Goal: Task Accomplishment & Management: Use online tool/utility

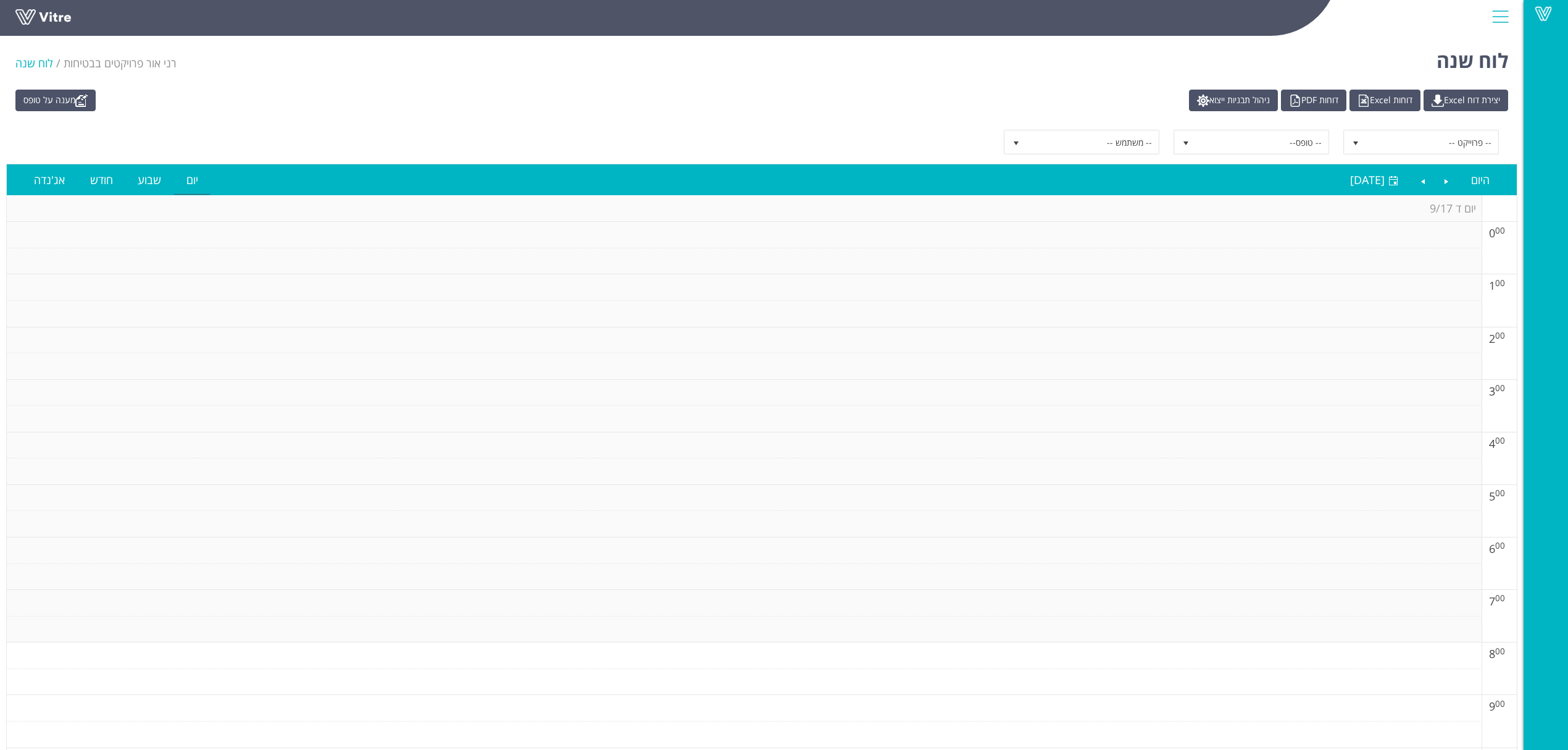
scroll to position [752, 0]
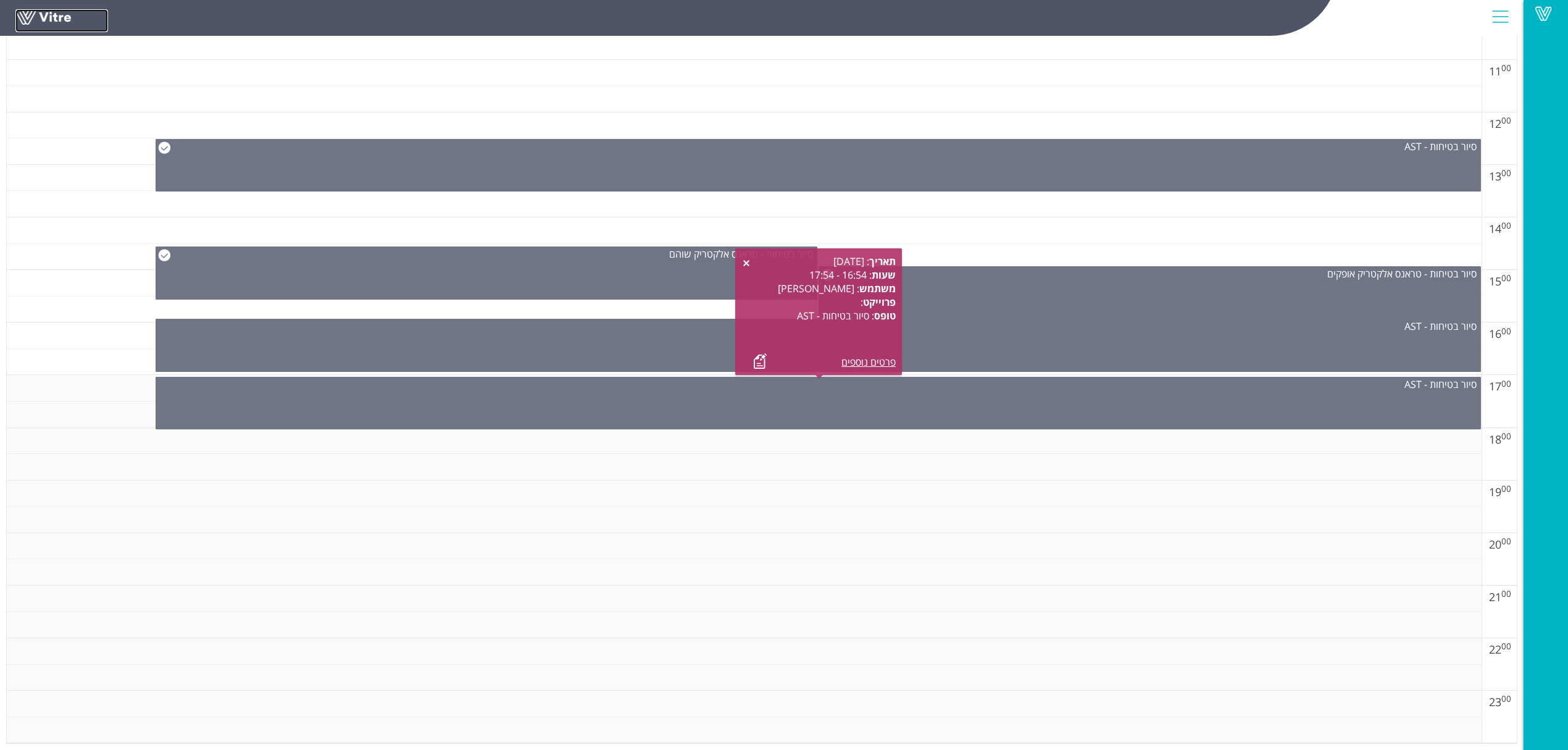
click at [43, 11] on link at bounding box center [61, 20] width 93 height 23
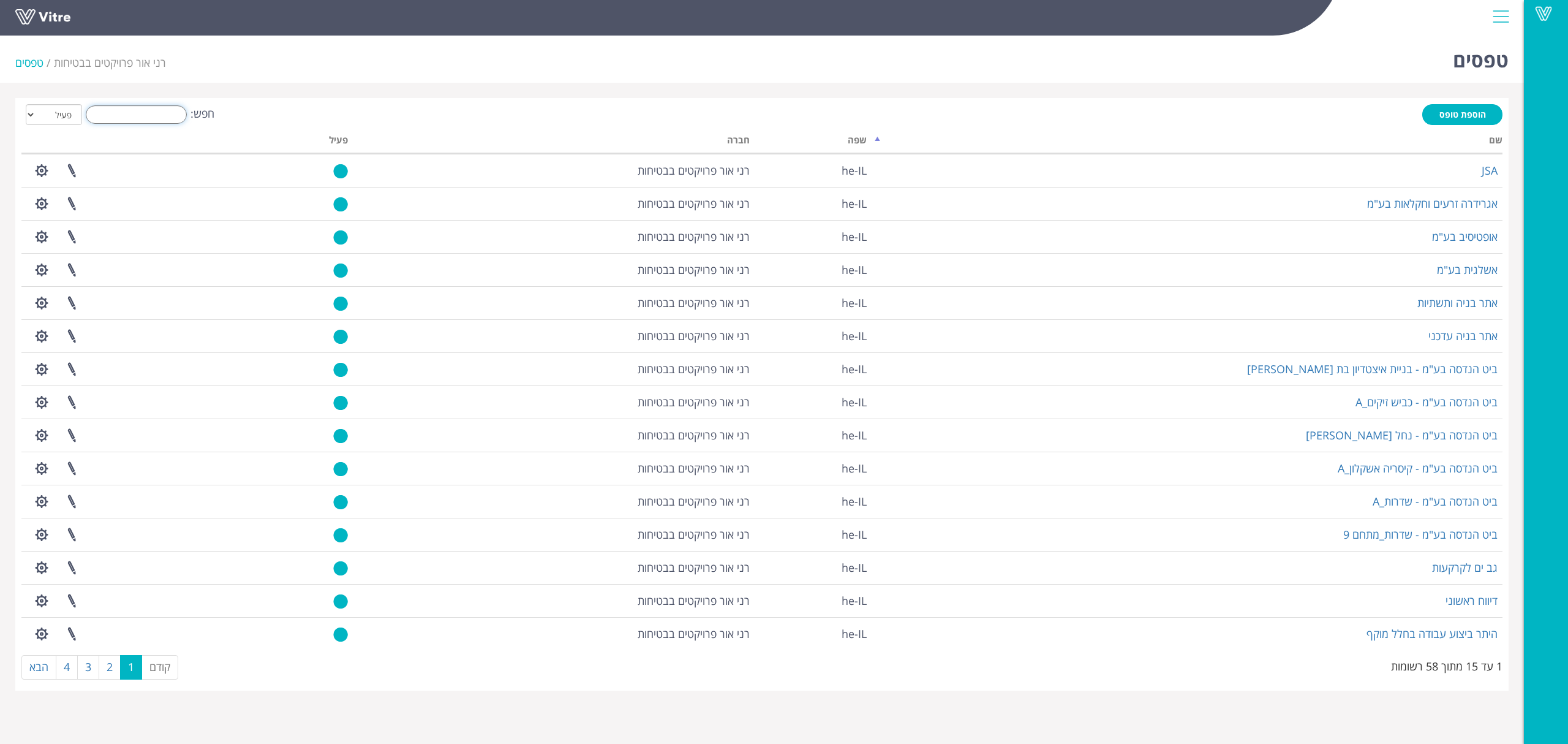
click at [173, 117] on input "חפש:" at bounding box center [136, 115] width 101 height 18
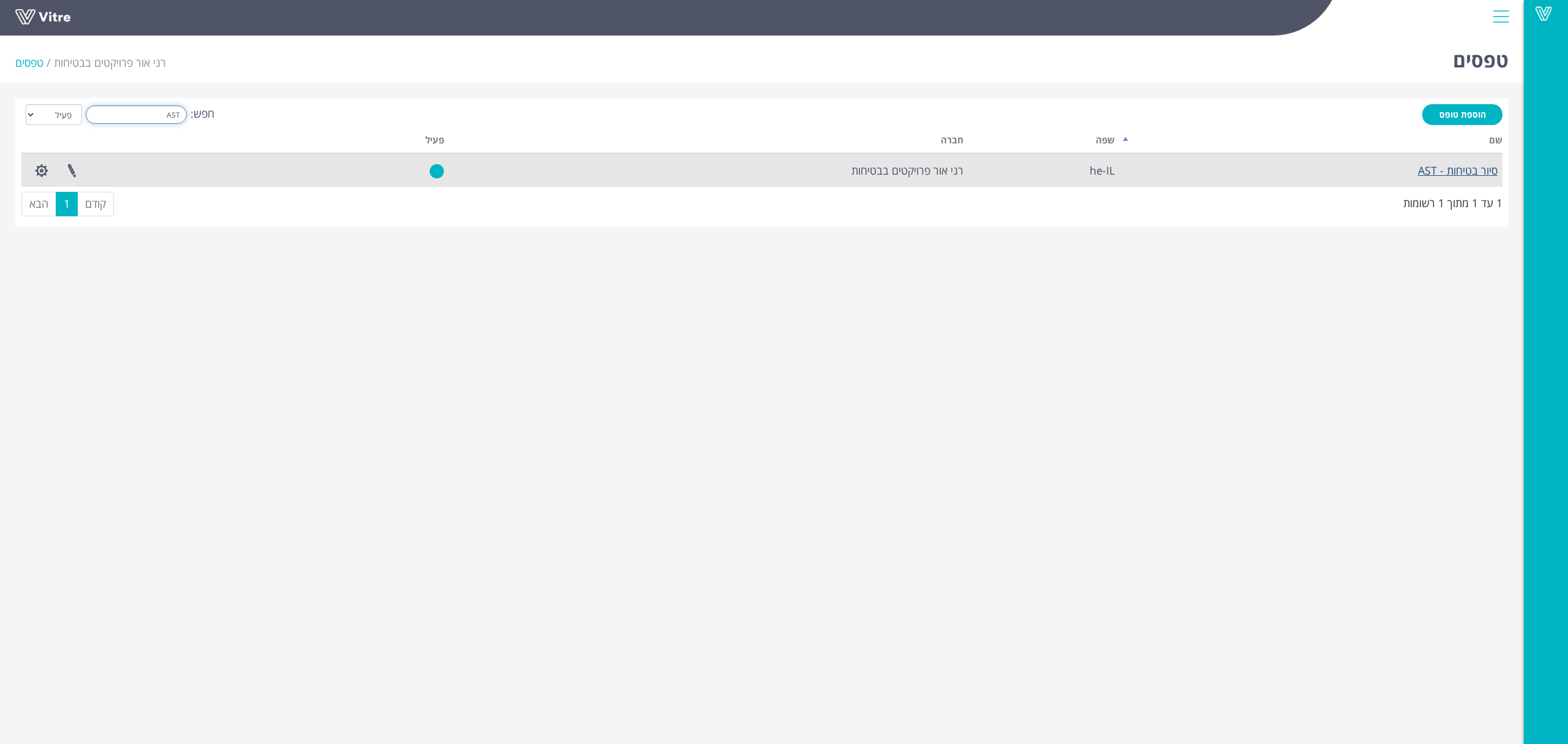
type input "AST"
click at [1436, 168] on link "סיור בטיחות - AST" at bounding box center [1458, 170] width 80 height 15
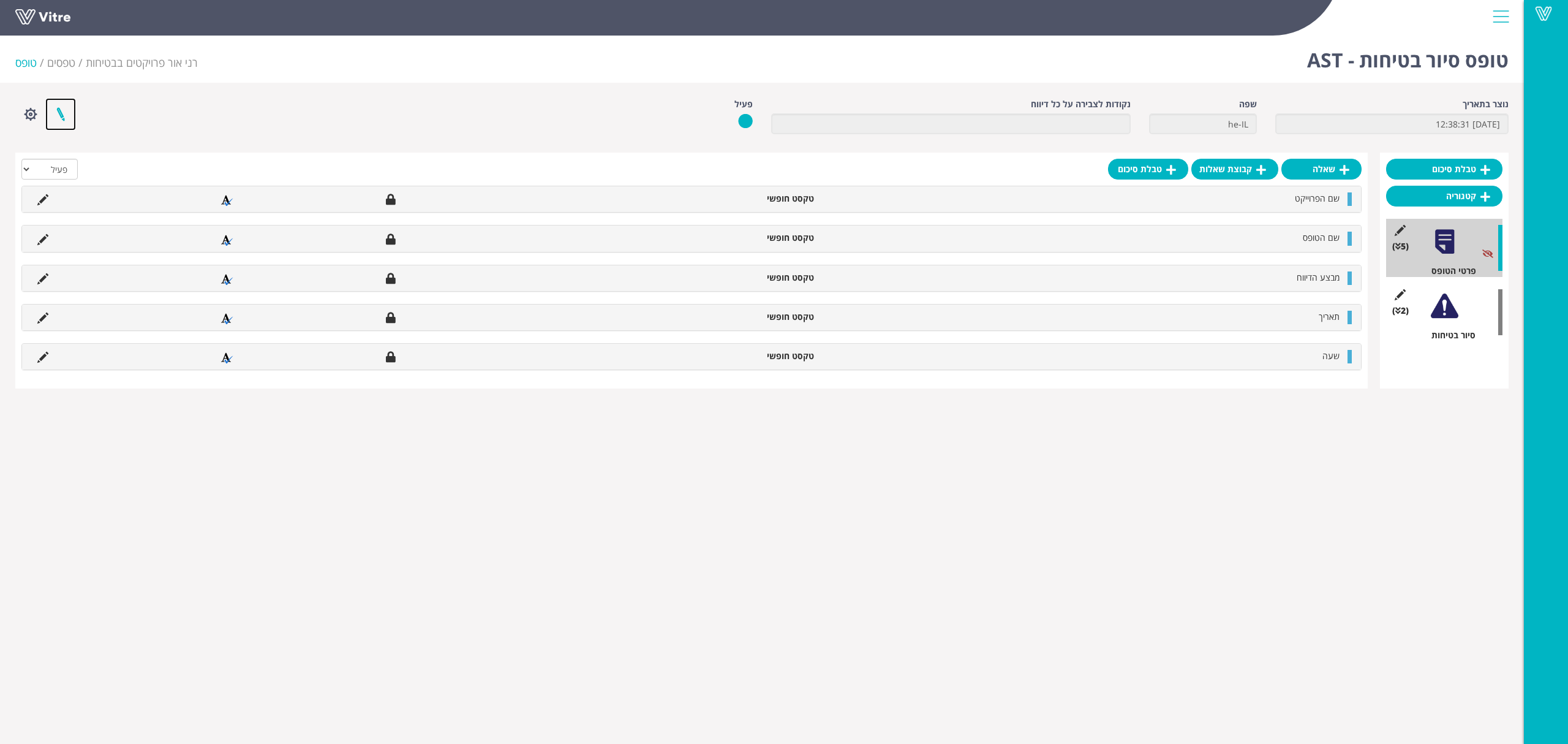
click at [56, 108] on link at bounding box center [61, 114] width 31 height 33
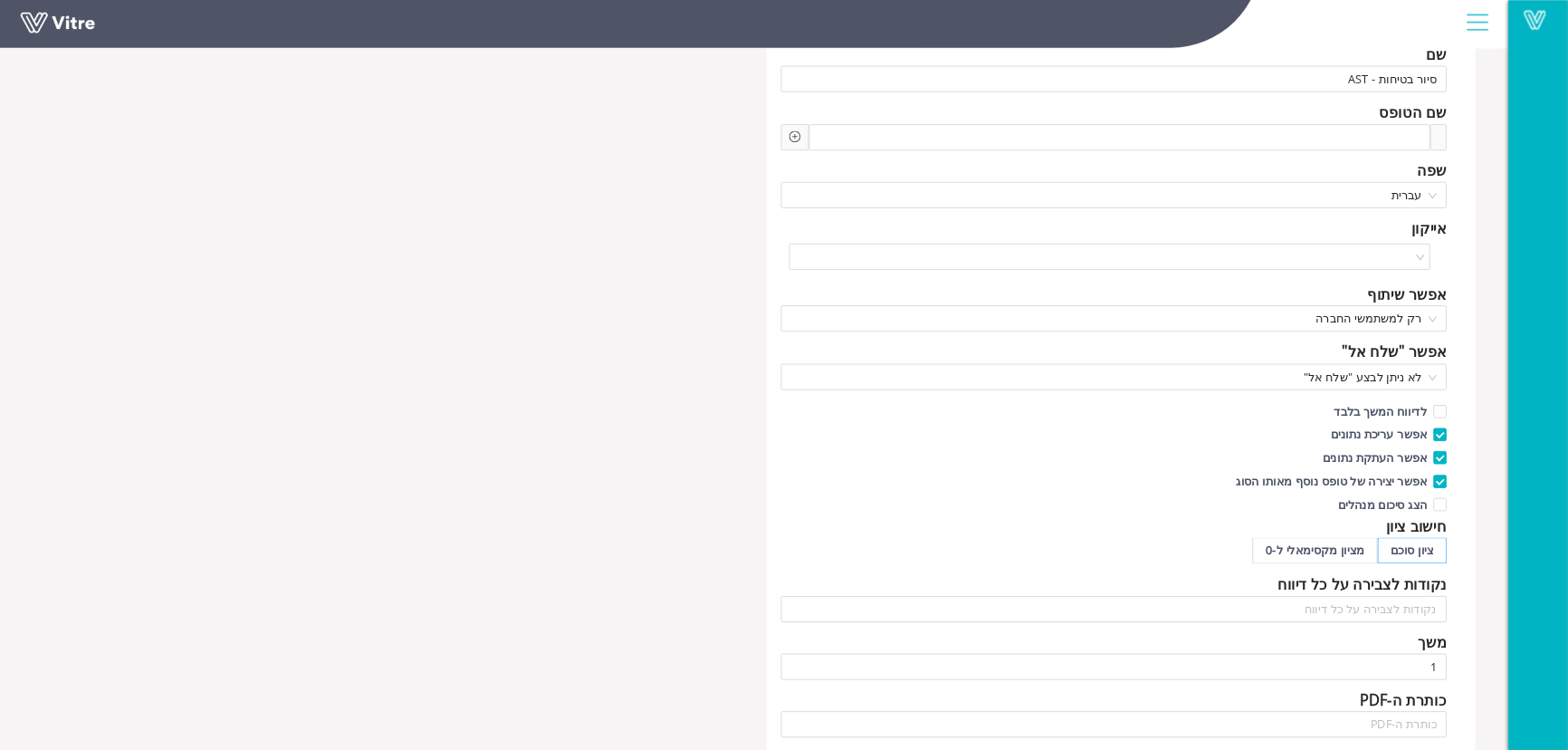
scroll to position [120, 0]
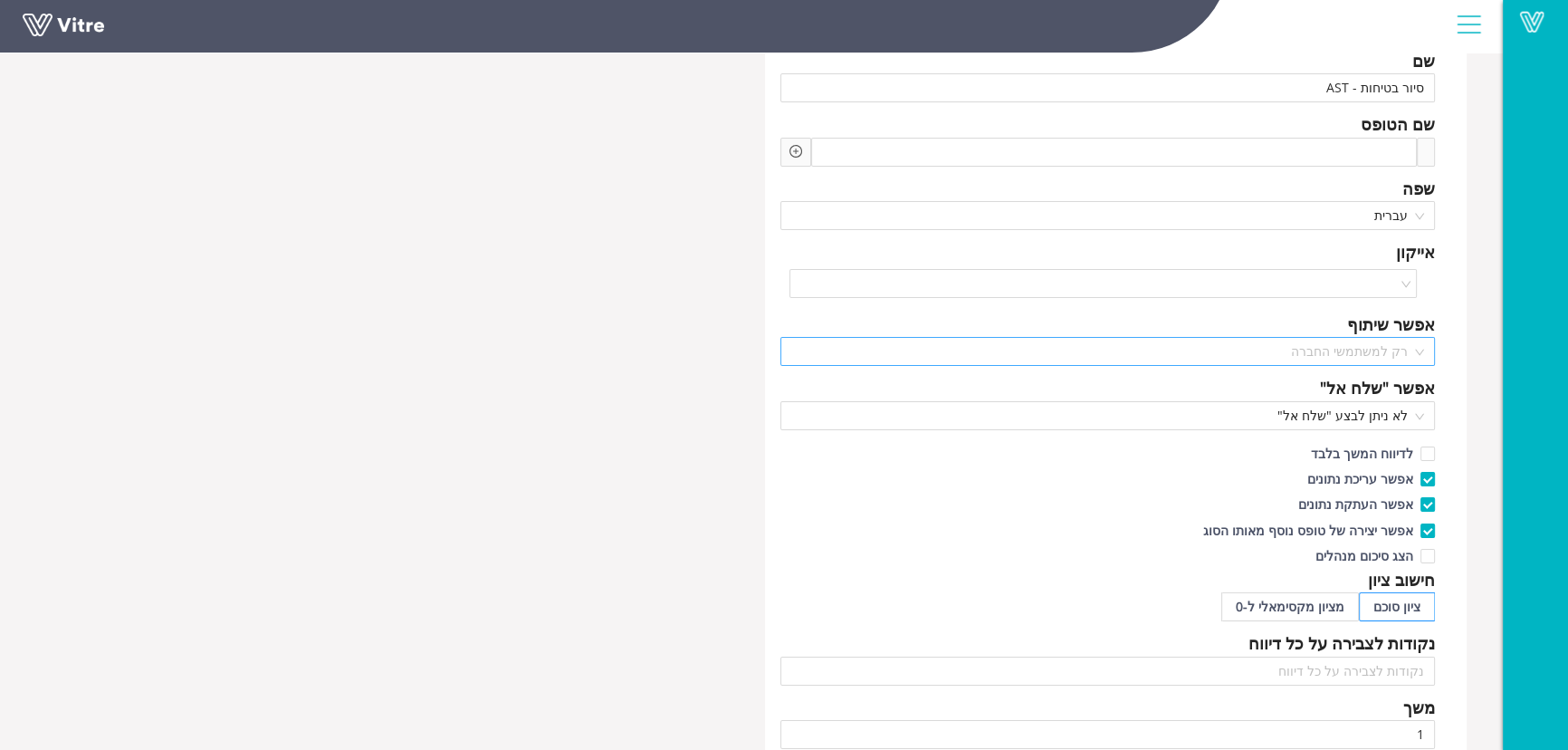
click at [1395, 352] on span "רק למשתמשי החברה" at bounding box center [1107, 351] width 633 height 27
click at [1189, 318] on div "אפשר שיתוף" at bounding box center [1107, 324] width 654 height 25
click at [1204, 415] on span "לא ניתן לבצע "שלח אל"" at bounding box center [1107, 415] width 633 height 27
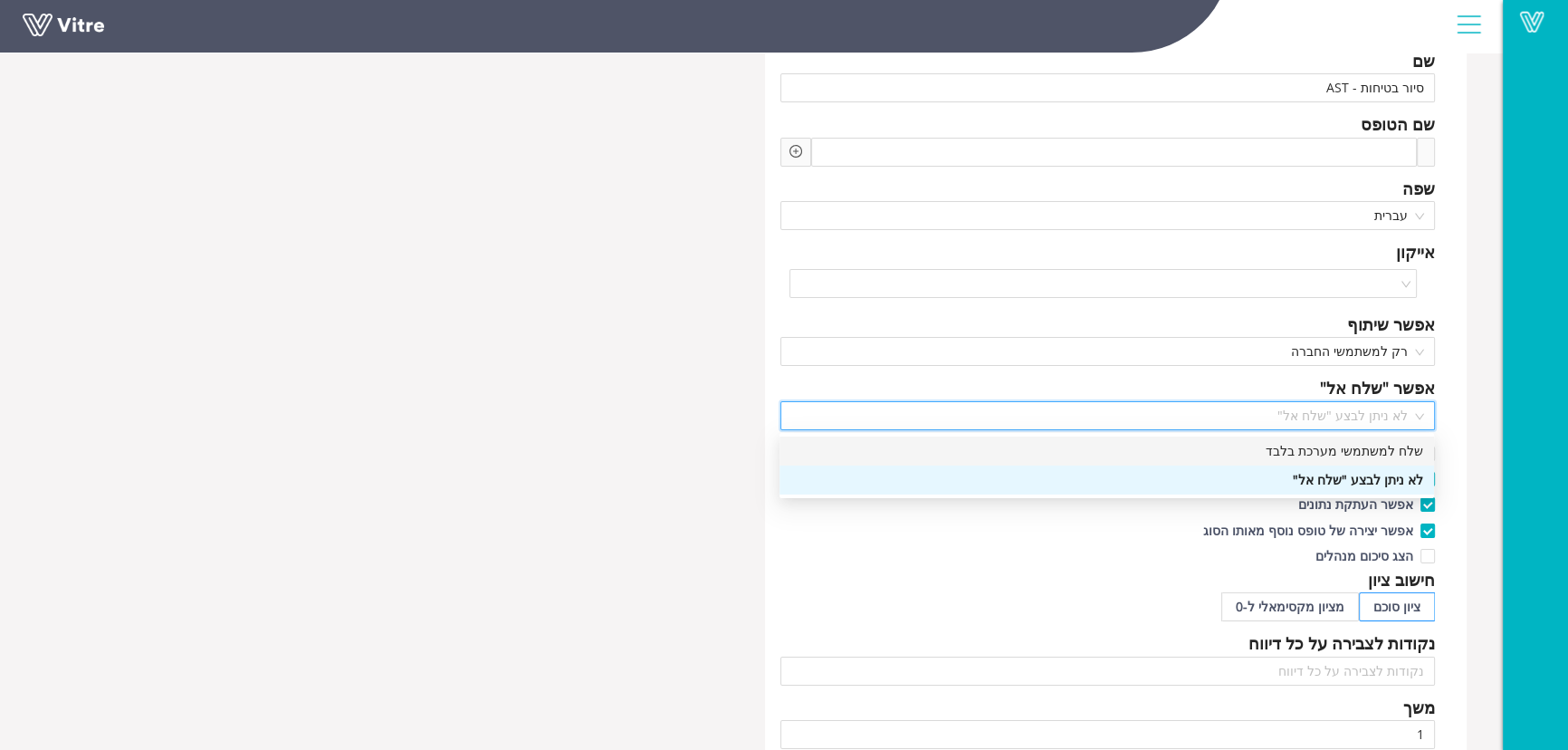
click at [1206, 451] on div "שלח למשתמשי מערכת בלבד" at bounding box center [1106, 451] width 633 height 20
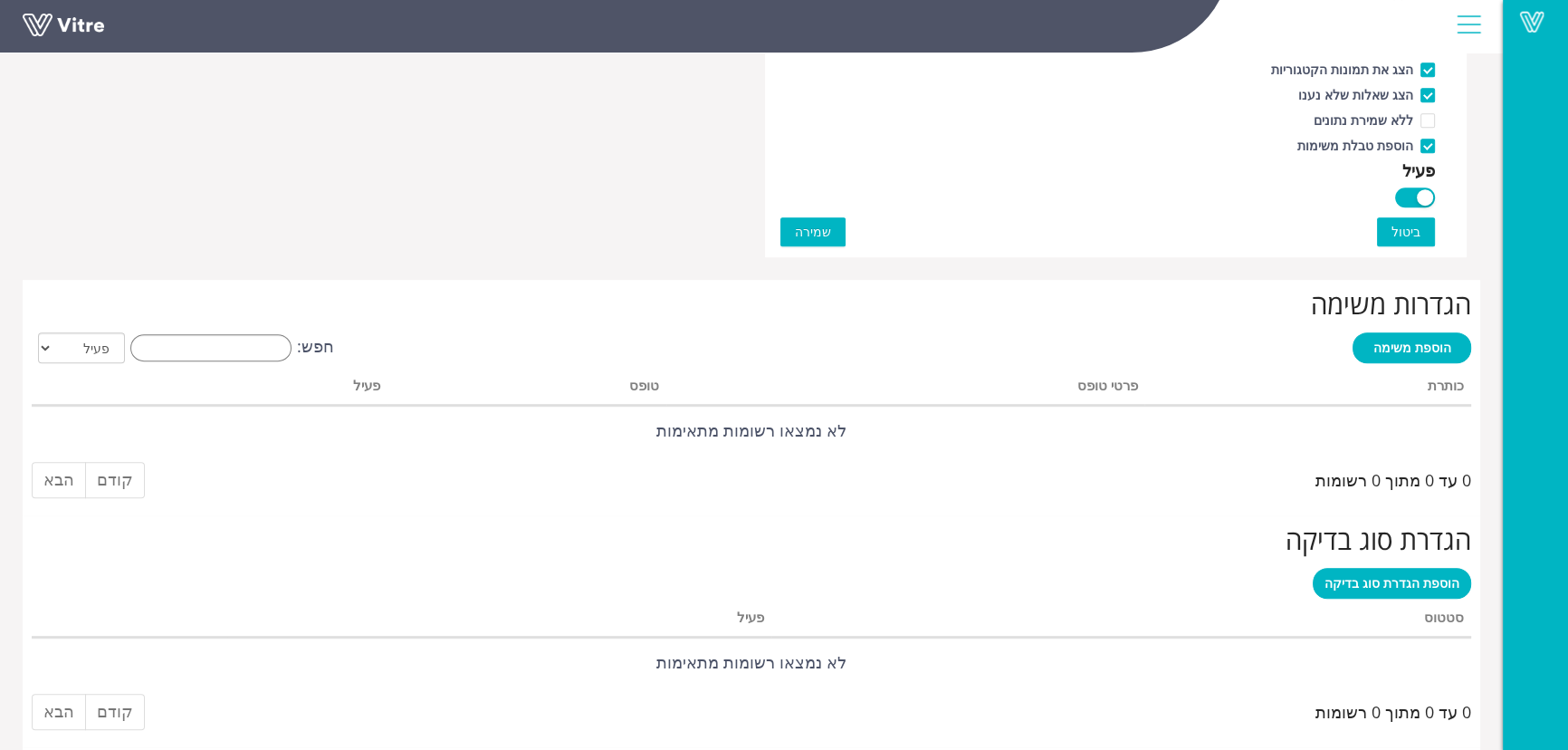
scroll to position [1147, 0]
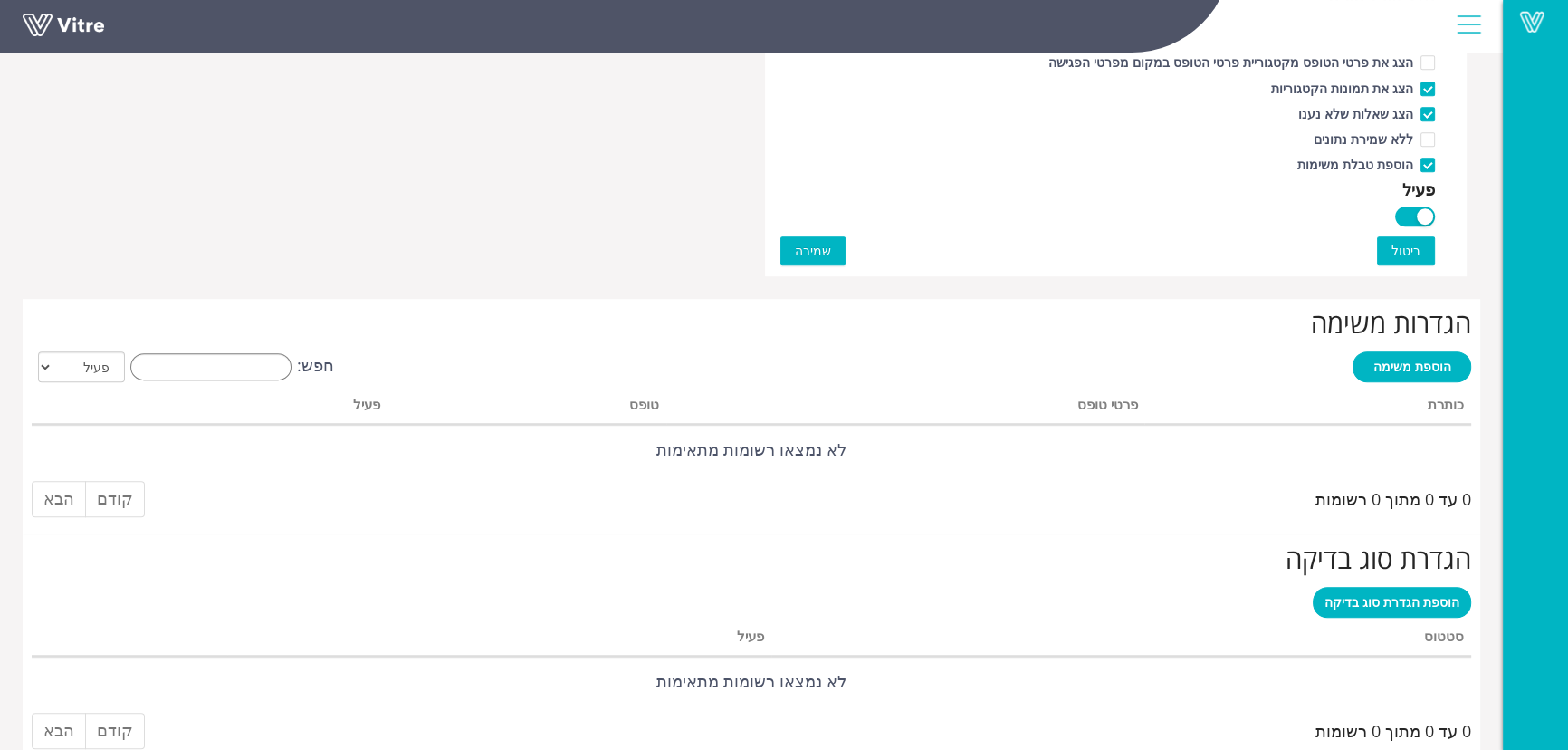
click at [811, 252] on span "שמירה" at bounding box center [813, 251] width 37 height 20
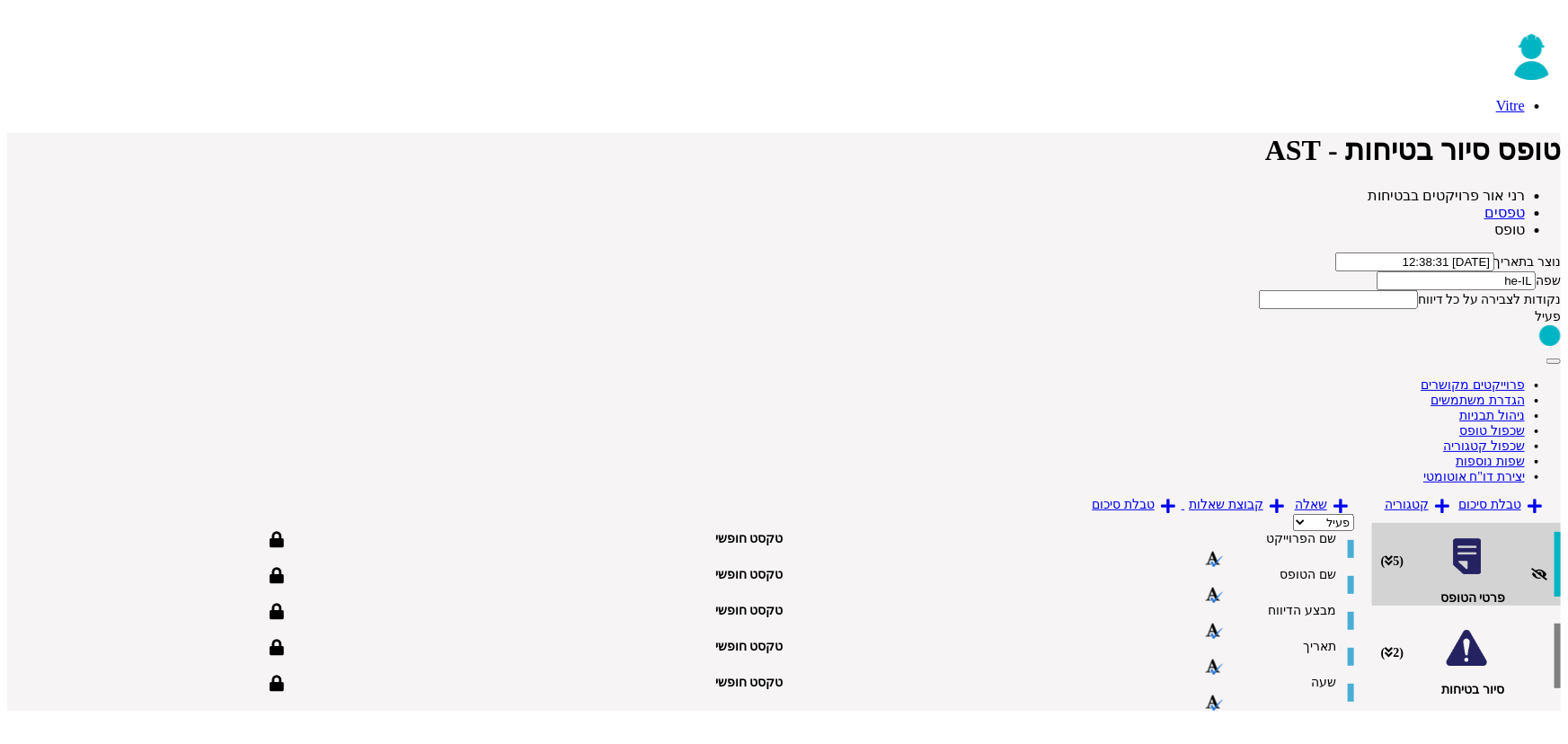
click at [1546, 359] on button "button" at bounding box center [1553, 361] width 14 height 6
click at [1431, 394] on link "הגדרת משתמשים" at bounding box center [1478, 401] width 95 height 13
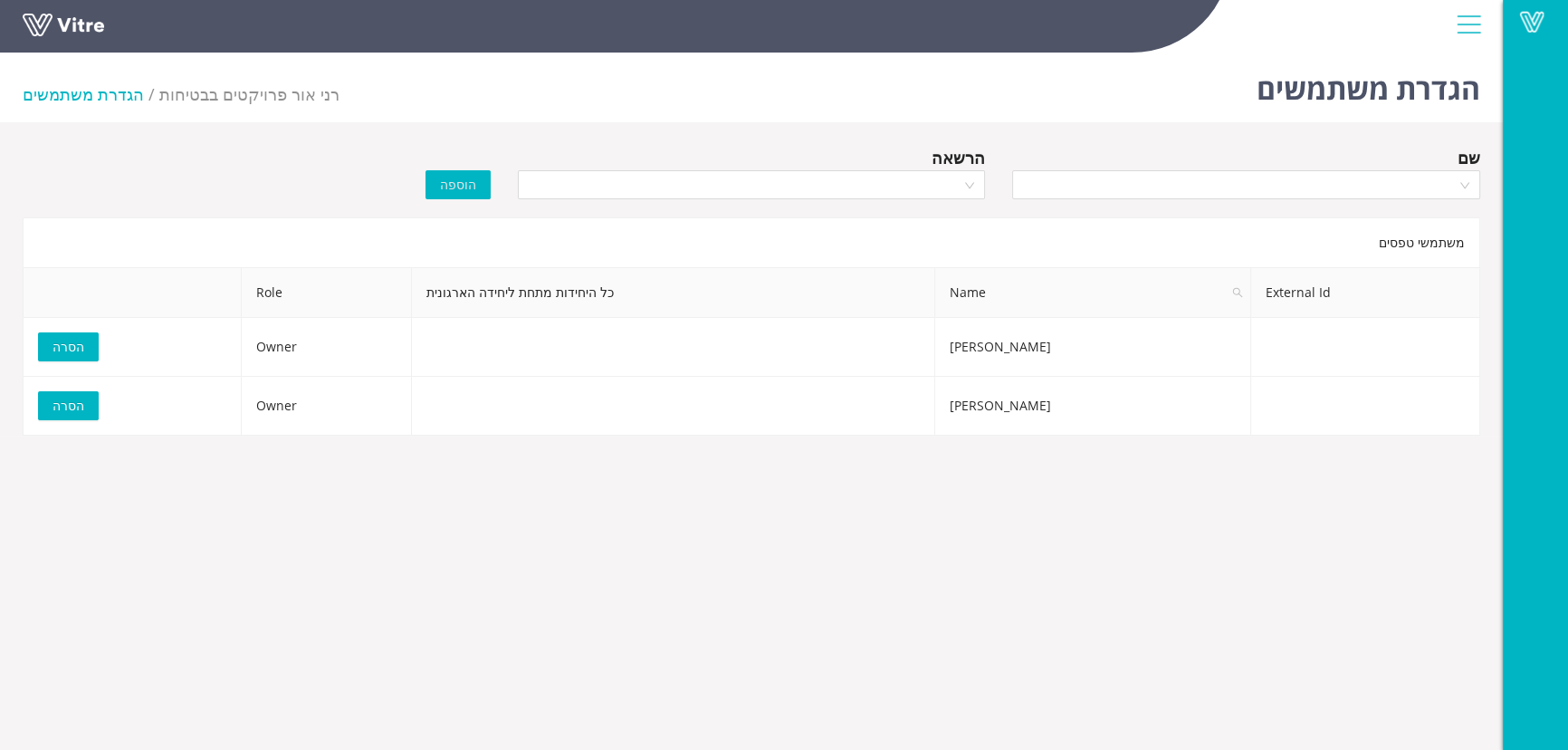
click at [57, 23] on link at bounding box center [90, 30] width 136 height 34
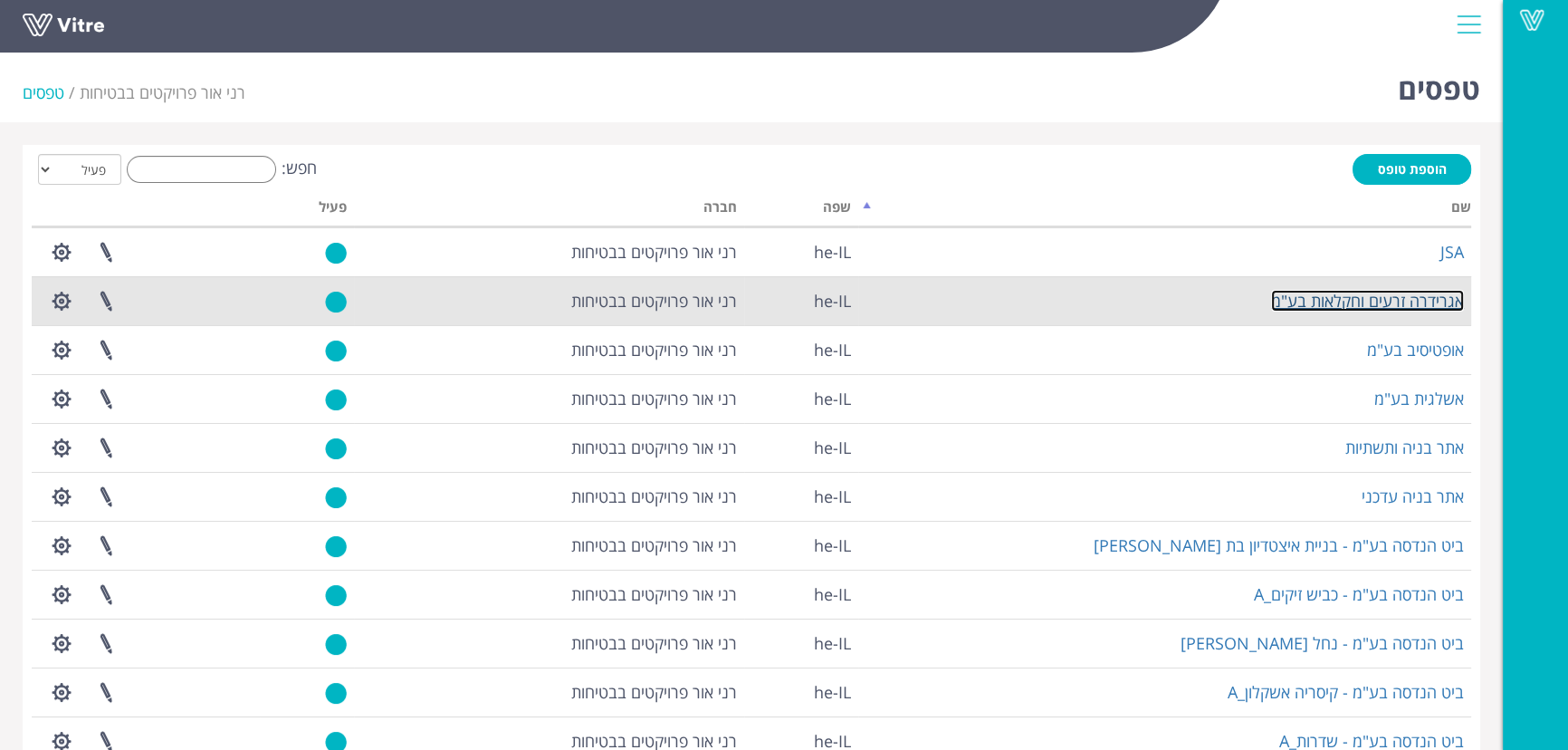
click at [1414, 300] on link "אגרידרה זרעים וחקלאות בע"מ" at bounding box center [1368, 301] width 193 height 22
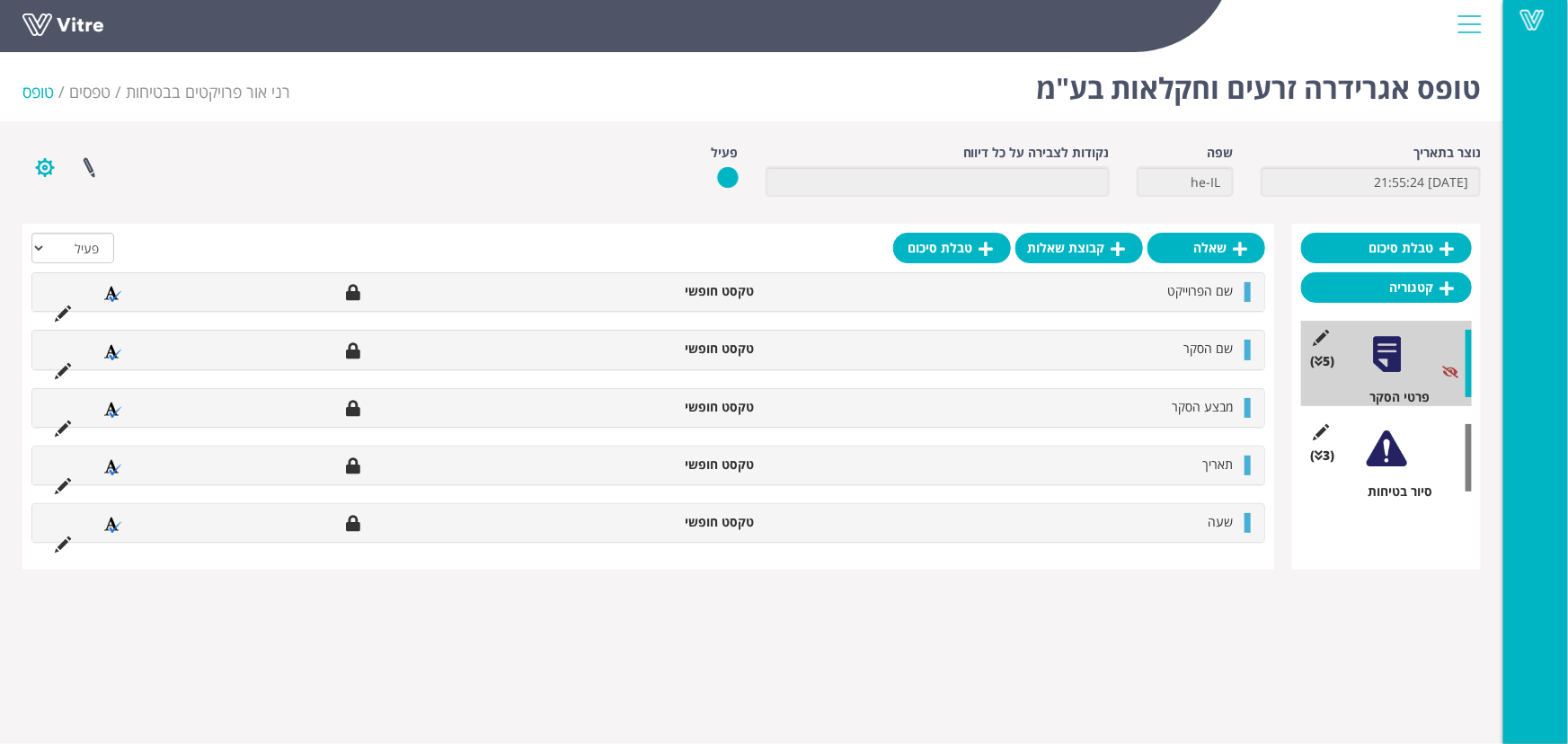
click at [45, 163] on button "button" at bounding box center [44, 167] width 45 height 48
click at [162, 160] on div "פרוייקטים מקושרים הגדרת משתמשים ניהול תבניות שכפול טופס שכפול קטגוריה שפות נוספ…" at bounding box center [317, 167] width 619 height 48
click at [90, 162] on link at bounding box center [89, 167] width 45 height 48
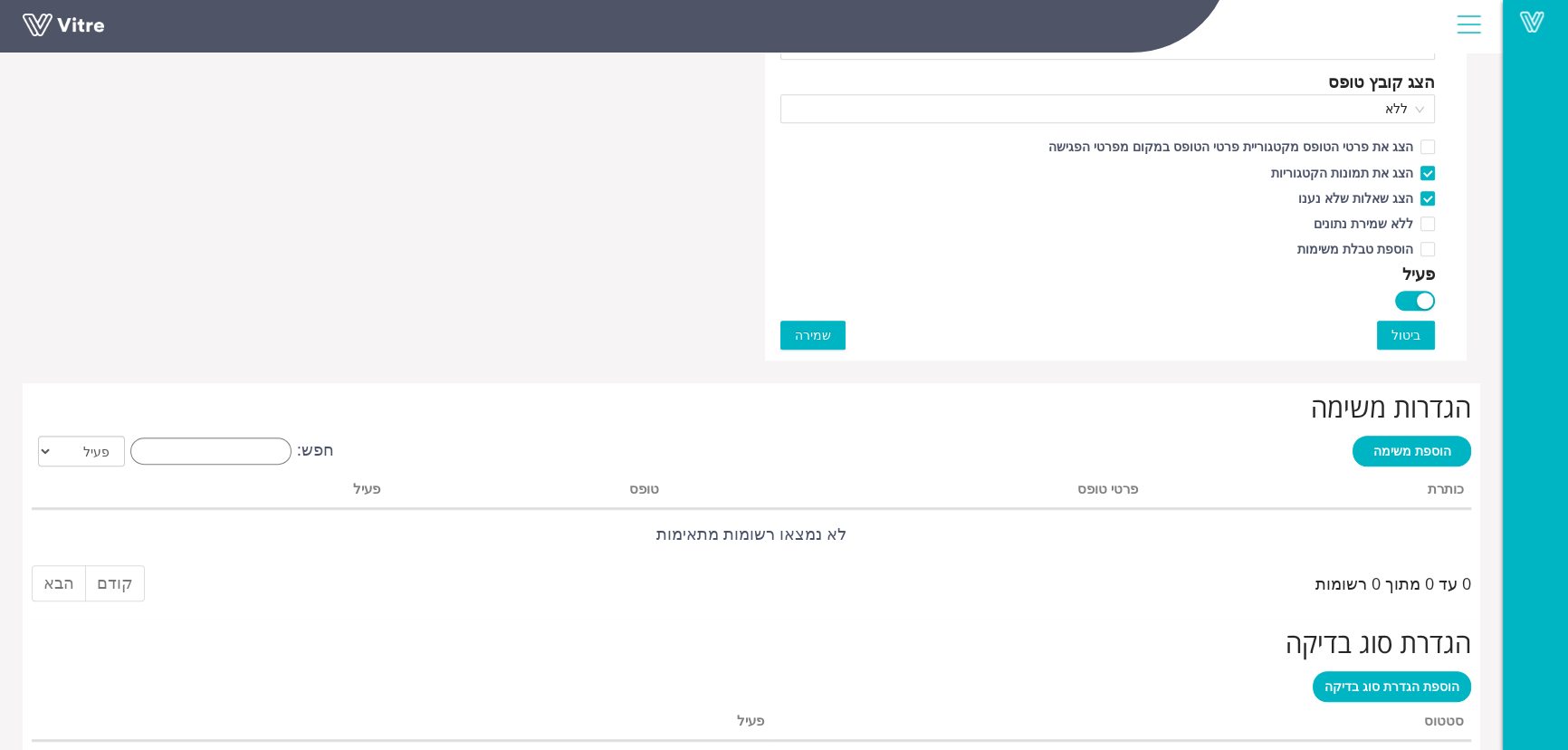
scroll to position [1152, 0]
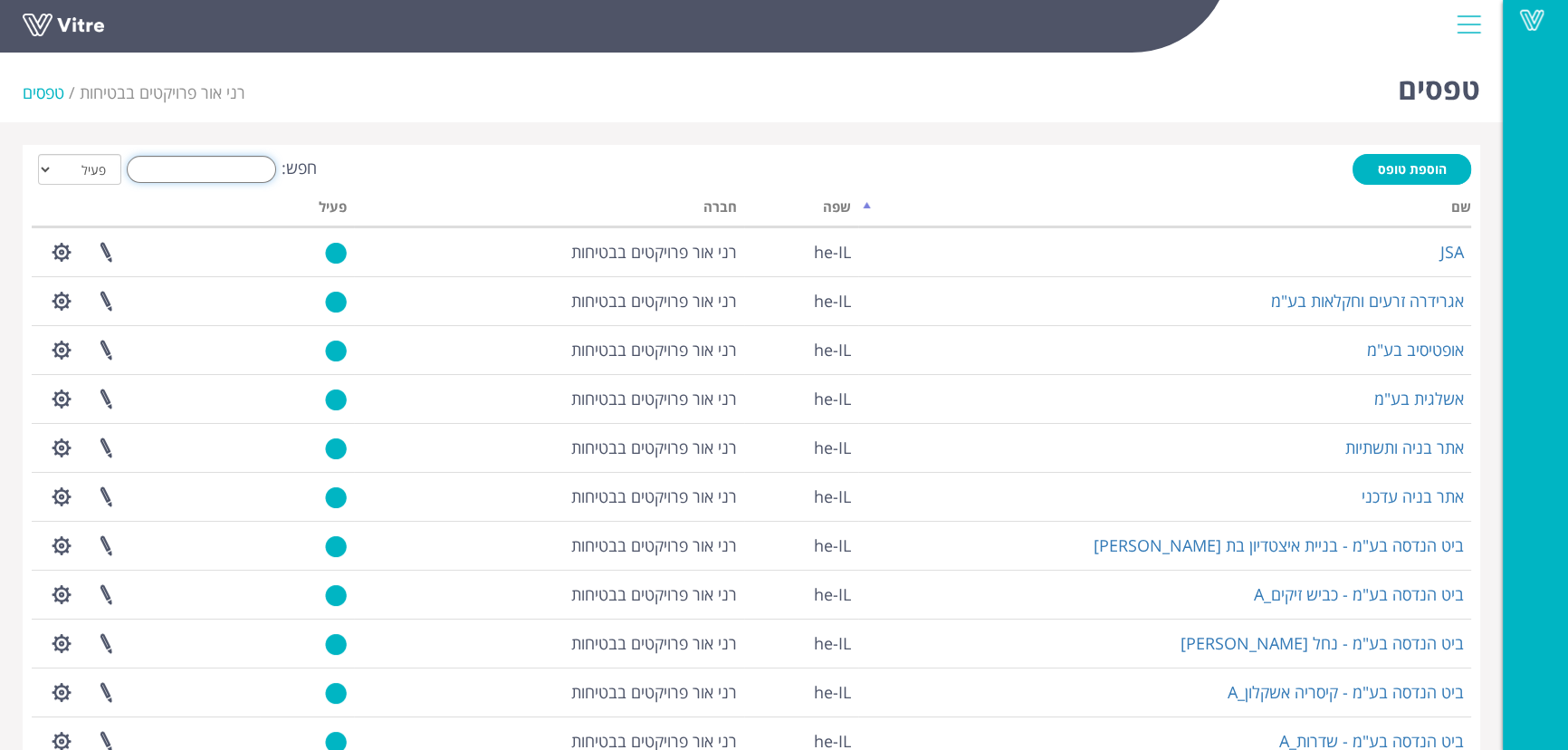
click at [226, 173] on input "חפש:" at bounding box center [201, 170] width 149 height 27
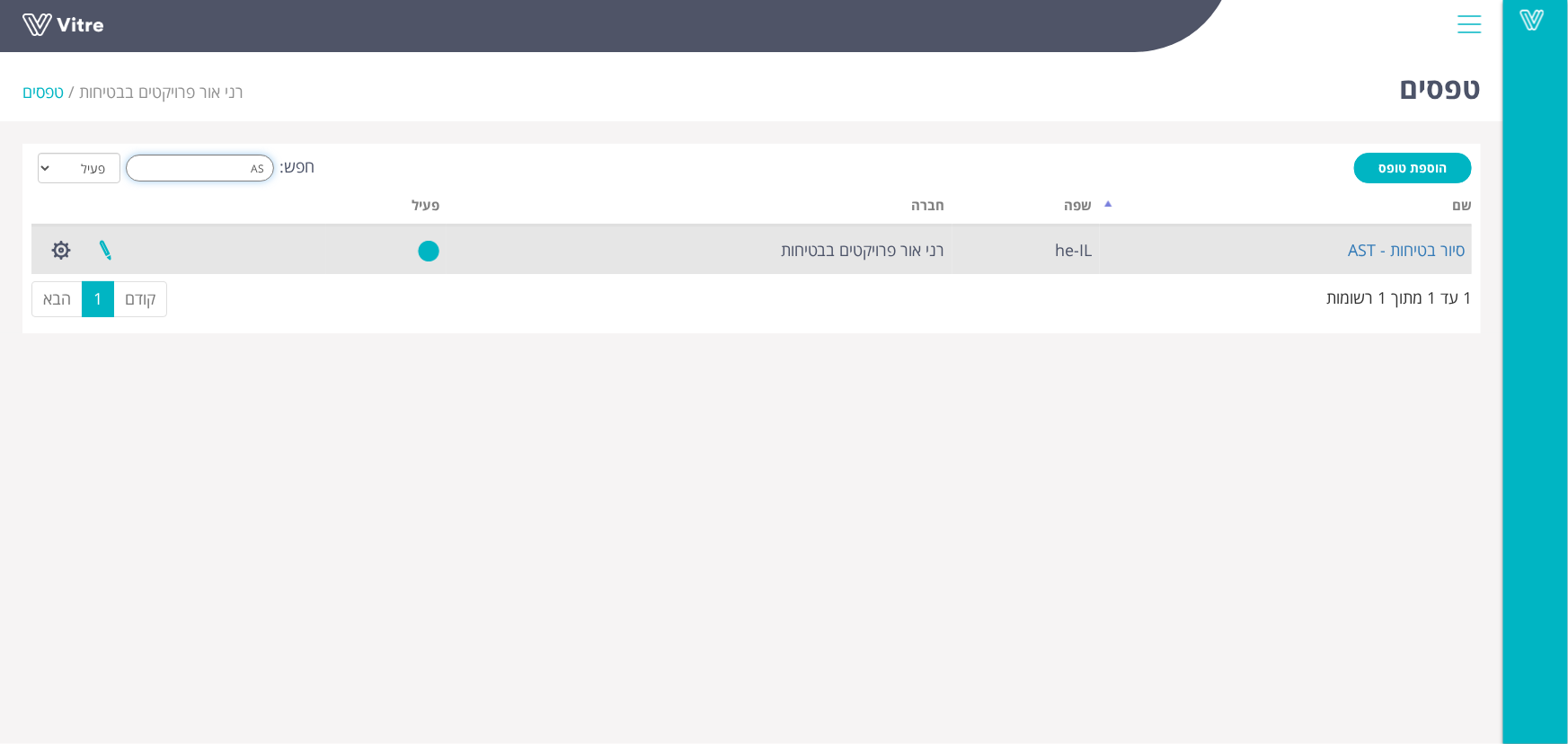
type input "AS"
click at [108, 250] on link at bounding box center [104, 251] width 45 height 48
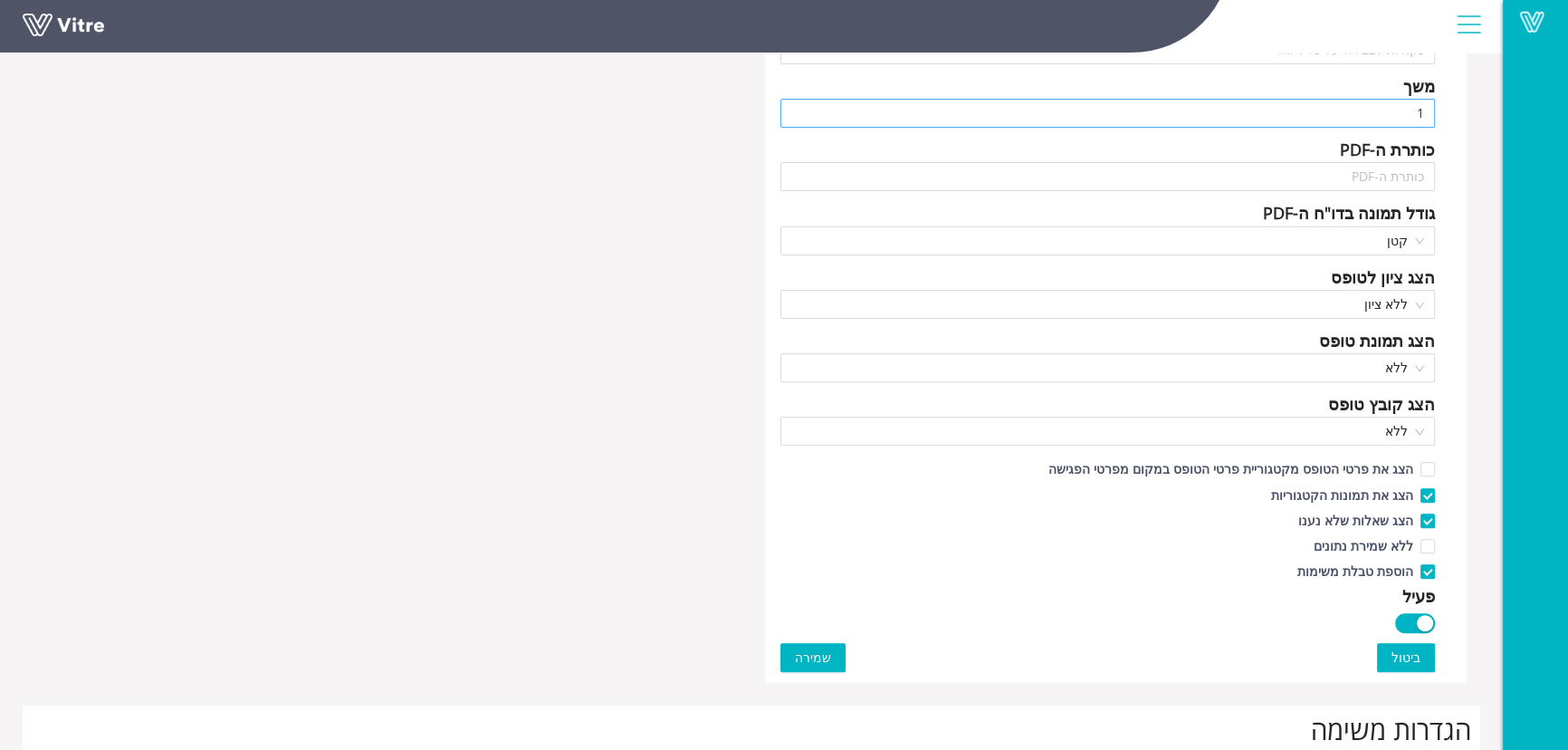
scroll to position [906, 0]
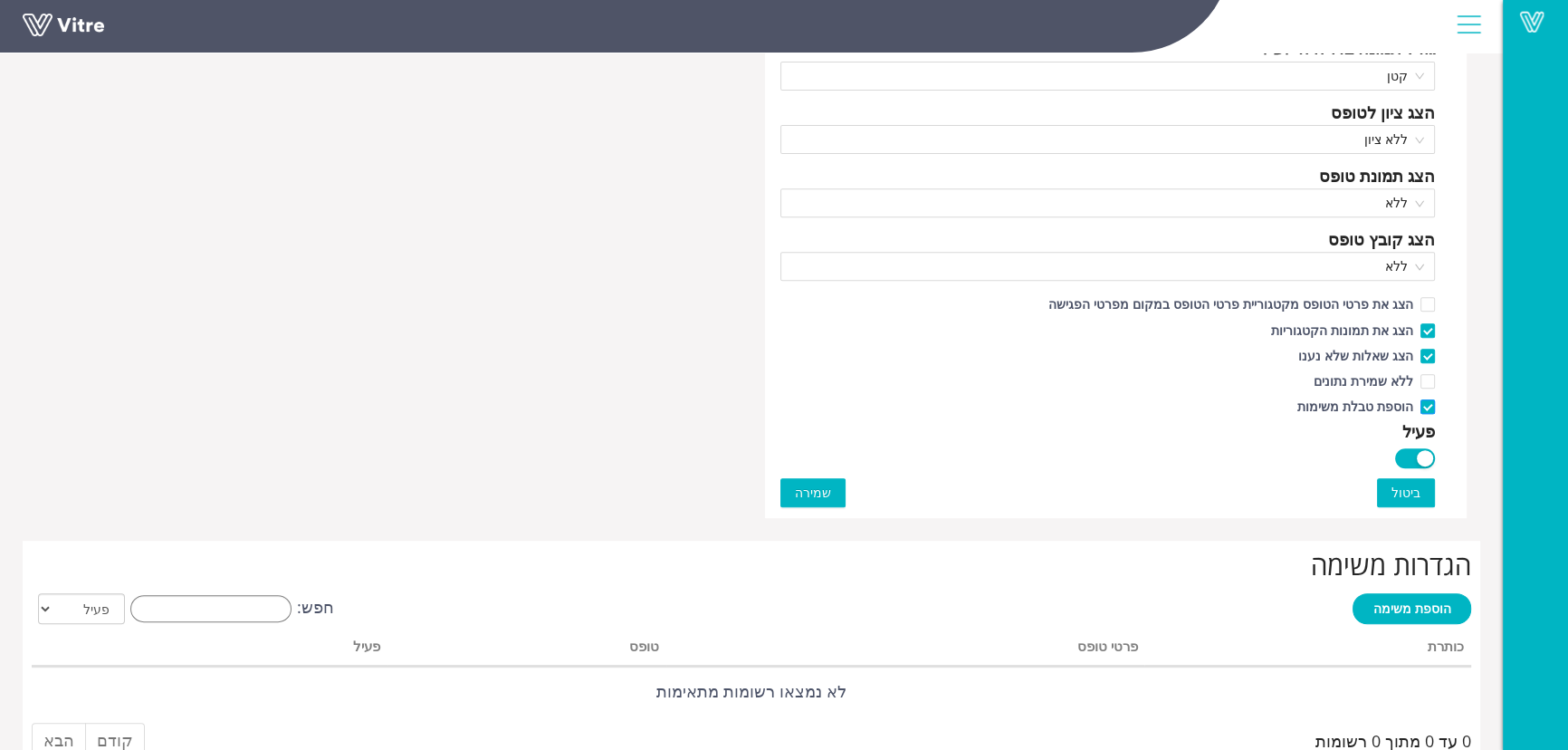
click at [1430, 413] on input "הוספת טבלת משימות" at bounding box center [1426, 411] width 16 height 16
checkbox input "false"
click at [816, 490] on span "שמירה" at bounding box center [813, 493] width 37 height 20
